Goal: Task Accomplishment & Management: Use online tool/utility

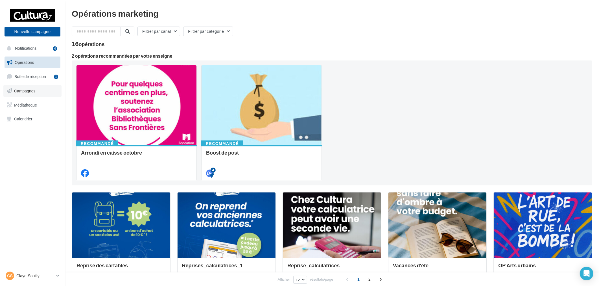
click at [40, 93] on link "Campagnes" at bounding box center [32, 91] width 58 height 12
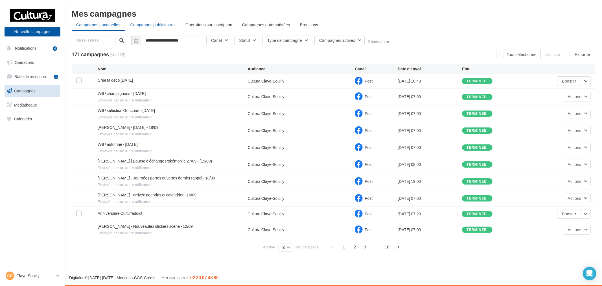
click at [162, 25] on span "Campagnes publicitaires" at bounding box center [152, 24] width 45 height 5
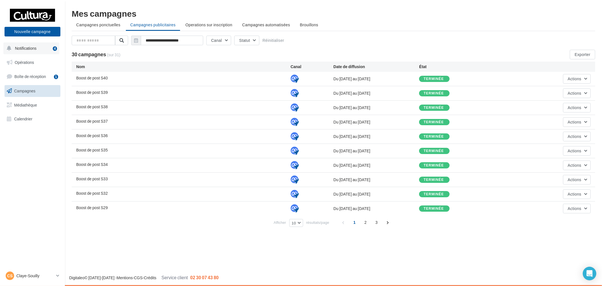
click at [36, 47] on span "Notifications" at bounding box center [25, 48] width 21 height 5
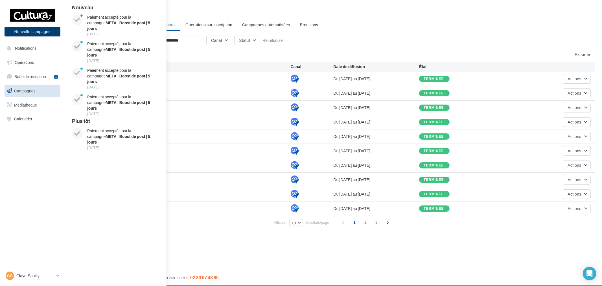
click at [36, 31] on button "Nouvelle campagne" at bounding box center [33, 32] width 56 height 10
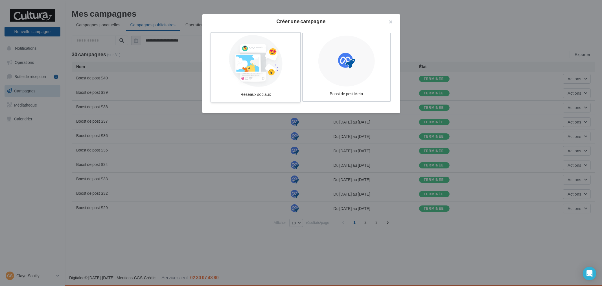
click at [250, 57] on div at bounding box center [255, 61] width 85 height 52
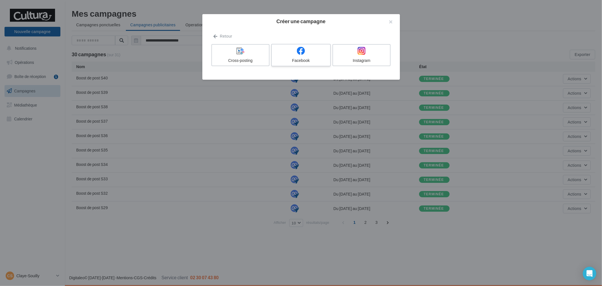
click at [308, 52] on div at bounding box center [301, 51] width 54 height 9
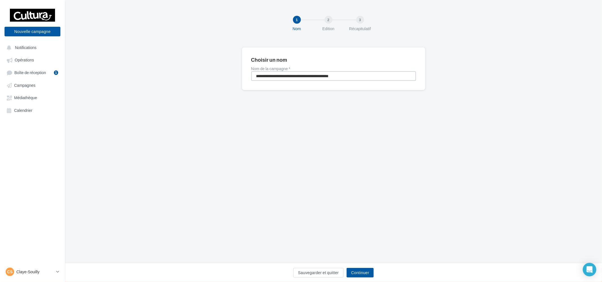
drag, startPoint x: 361, startPoint y: 77, endPoint x: 154, endPoint y: 63, distance: 208.2
click at [154, 63] on div "**********" at bounding box center [333, 77] width 537 height 61
click at [272, 77] on input "*" at bounding box center [333, 76] width 165 height 10
type input "*"
click at [245, 91] on div "Choisir un nom Nom de la campagne * * Sauvegarder et quitter Continuer" at bounding box center [333, 77] width 537 height 61
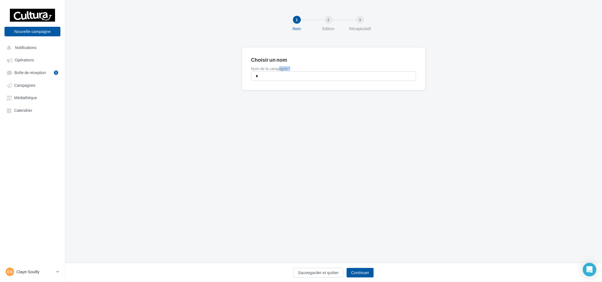
drag, startPoint x: 278, startPoint y: 70, endPoint x: 217, endPoint y: 77, distance: 61.4
click at [218, 77] on div "Choisir un nom Nom de la campagne * * Sauvegarder et quitter Continuer" at bounding box center [333, 77] width 537 height 61
click at [271, 74] on input "*" at bounding box center [333, 76] width 165 height 10
click at [41, 45] on button "Notifications" at bounding box center [31, 47] width 56 height 10
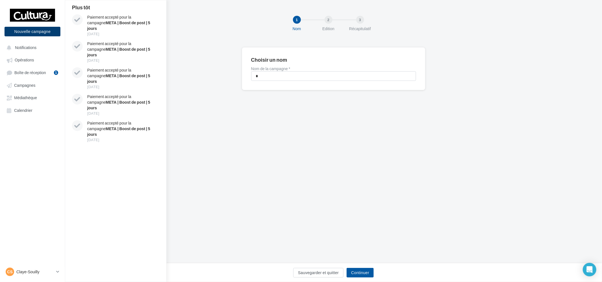
click at [39, 29] on button "Nouvelle campagne" at bounding box center [33, 32] width 56 height 10
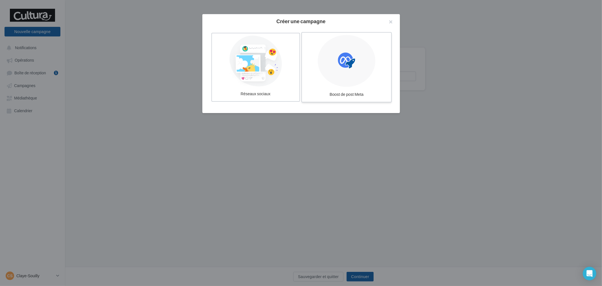
click at [338, 65] on icon at bounding box center [346, 60] width 17 height 17
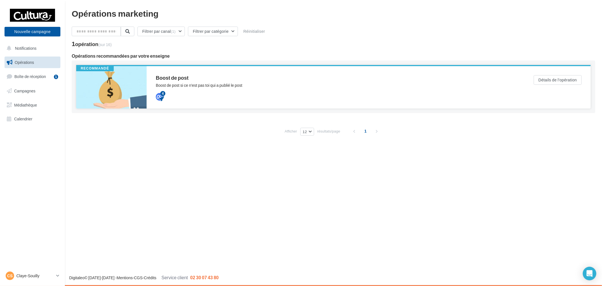
click at [182, 89] on div "Boost de post Boost de post si ce n'est pas toi qui a publié le post 4" at bounding box center [336, 87] width 360 height 24
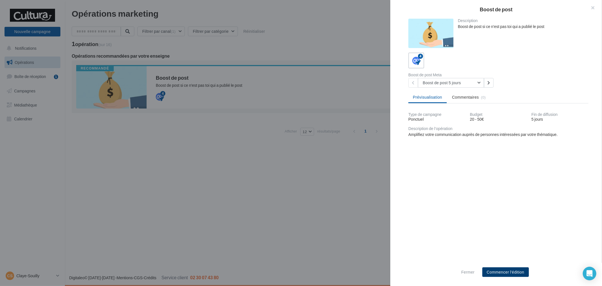
click at [516, 271] on button "Commencer l'édition" at bounding box center [505, 272] width 47 height 10
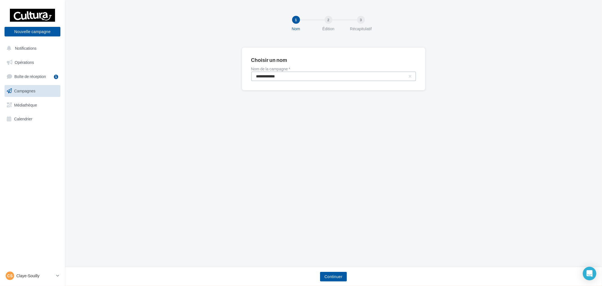
drag, startPoint x: 306, startPoint y: 79, endPoint x: 174, endPoint y: 73, distance: 132.2
click at [179, 74] on div "**********" at bounding box center [333, 77] width 537 height 61
type input "*"
type input "**********"
click at [343, 279] on button "Continuer" at bounding box center [333, 276] width 27 height 10
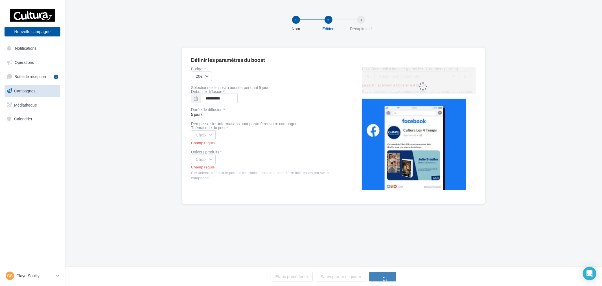
click at [229, 138] on div "Choix" at bounding box center [267, 135] width 153 height 10
click at [213, 137] on button "Choix" at bounding box center [203, 135] width 25 height 10
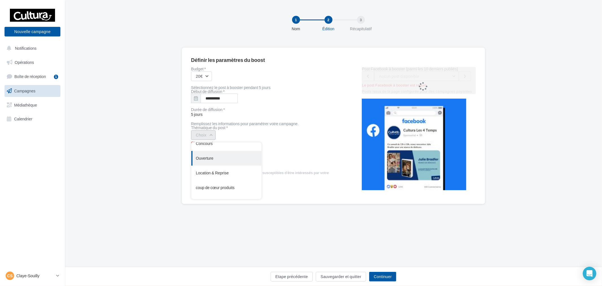
scroll to position [61, 0]
click at [231, 177] on div "coup de cœur produits" at bounding box center [226, 177] width 70 height 15
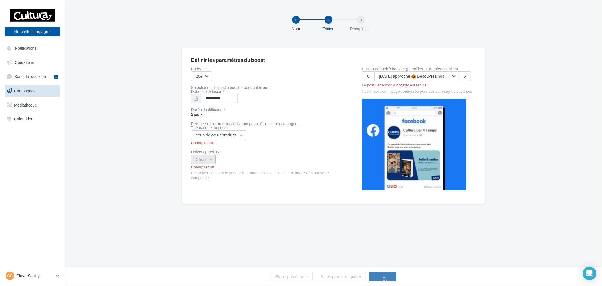
click at [199, 157] on button "Choix" at bounding box center [203, 159] width 25 height 10
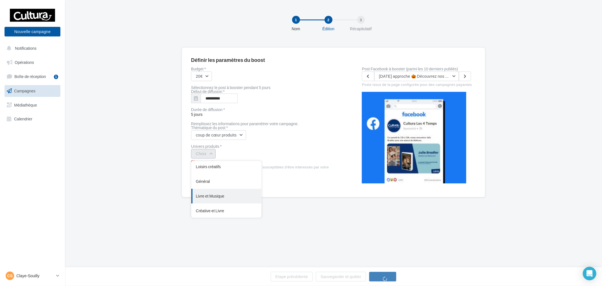
scroll to position [46, 0]
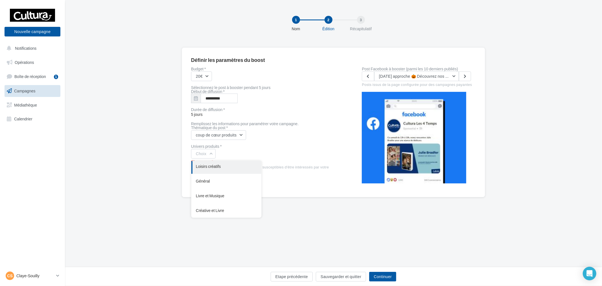
click at [234, 171] on div "Loisirs créatifs" at bounding box center [226, 166] width 70 height 15
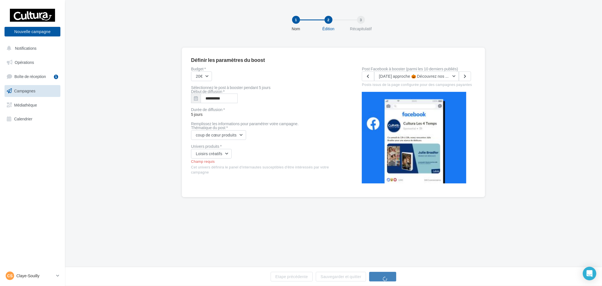
click at [218, 73] on div "20€" at bounding box center [267, 76] width 153 height 10
click at [195, 73] on button "20€" at bounding box center [201, 76] width 21 height 10
click at [209, 126] on div "50€" at bounding box center [226, 120] width 70 height 15
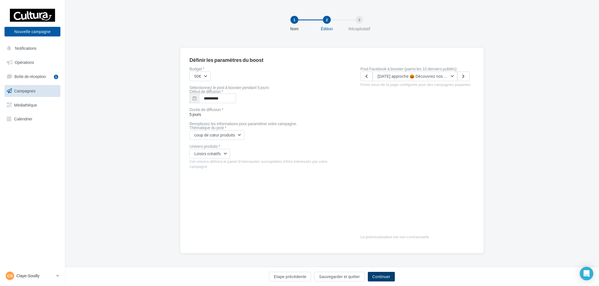
click at [390, 277] on button "Continuer" at bounding box center [381, 276] width 27 height 10
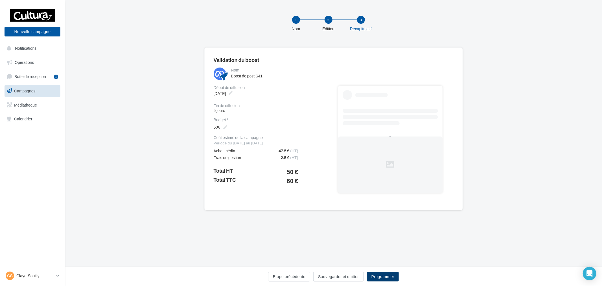
click at [381, 277] on button "Programmer" at bounding box center [383, 276] width 32 height 10
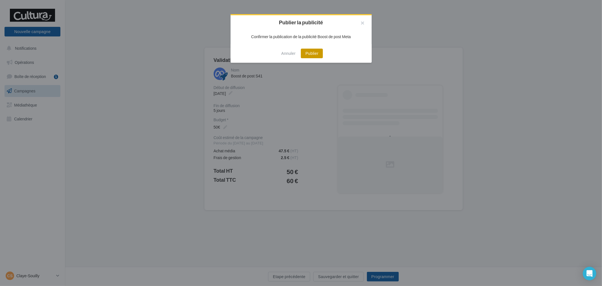
click at [314, 49] on button "Publier" at bounding box center [312, 54] width 22 height 10
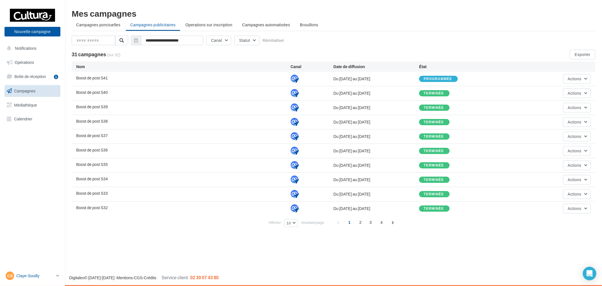
click at [14, 271] on div "CS Claye-Souilly [EMAIL_ADDRESS][DOMAIN_NAME]" at bounding box center [30, 275] width 48 height 8
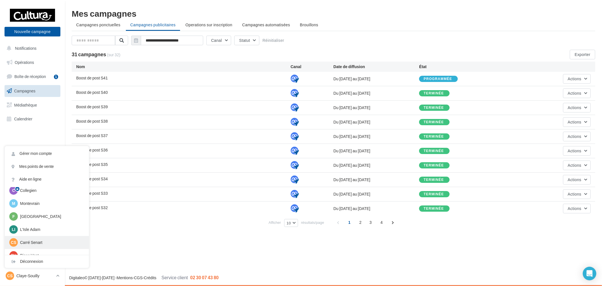
scroll to position [39, 0]
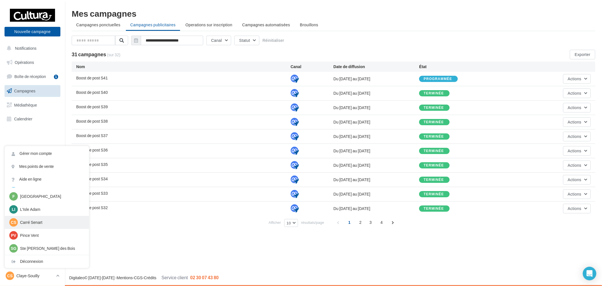
click at [43, 221] on p "Carré Senart" at bounding box center [51, 222] width 62 height 6
